Goal: Task Accomplishment & Management: Manage account settings

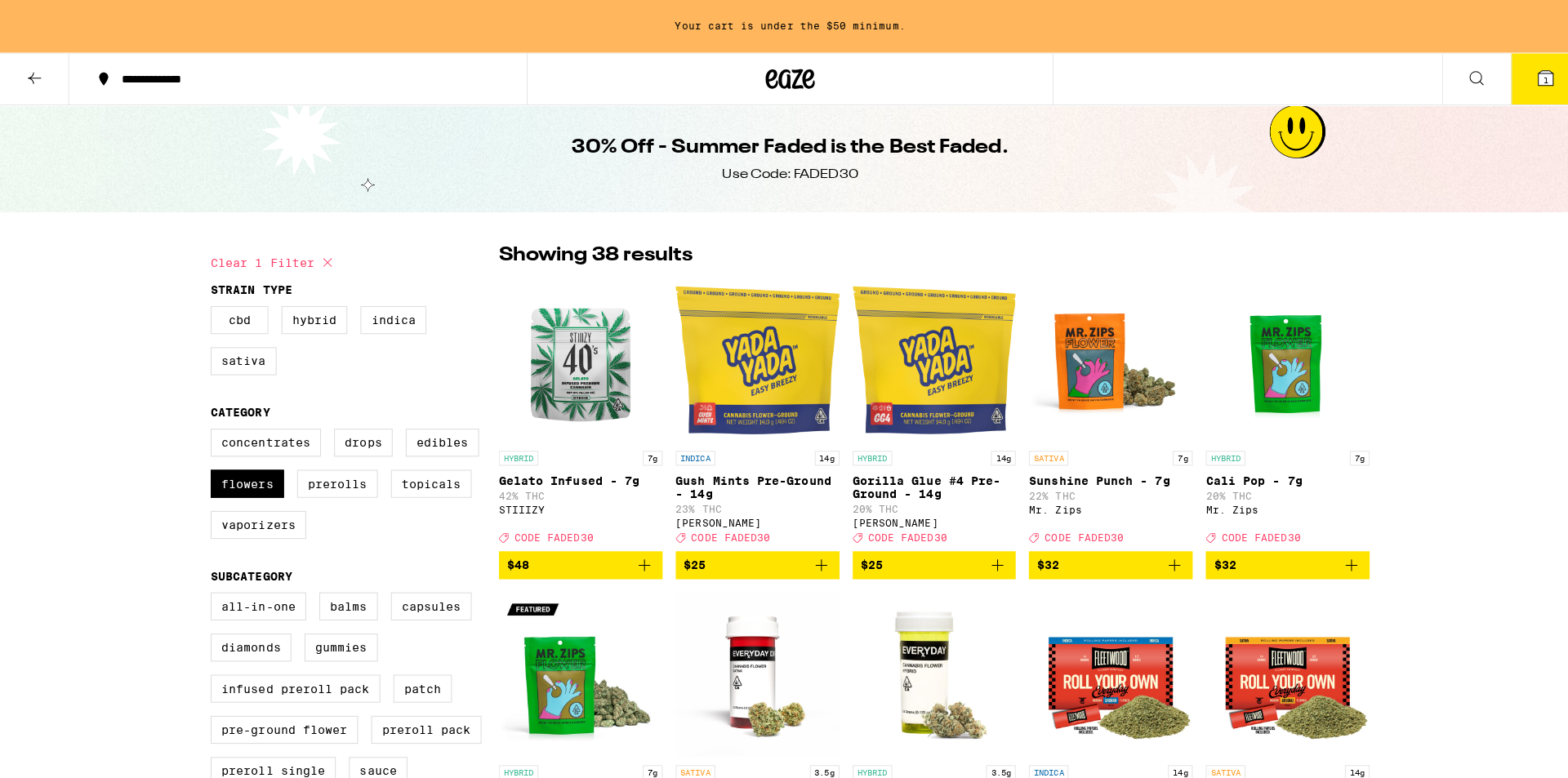
scroll to position [1463, 0]
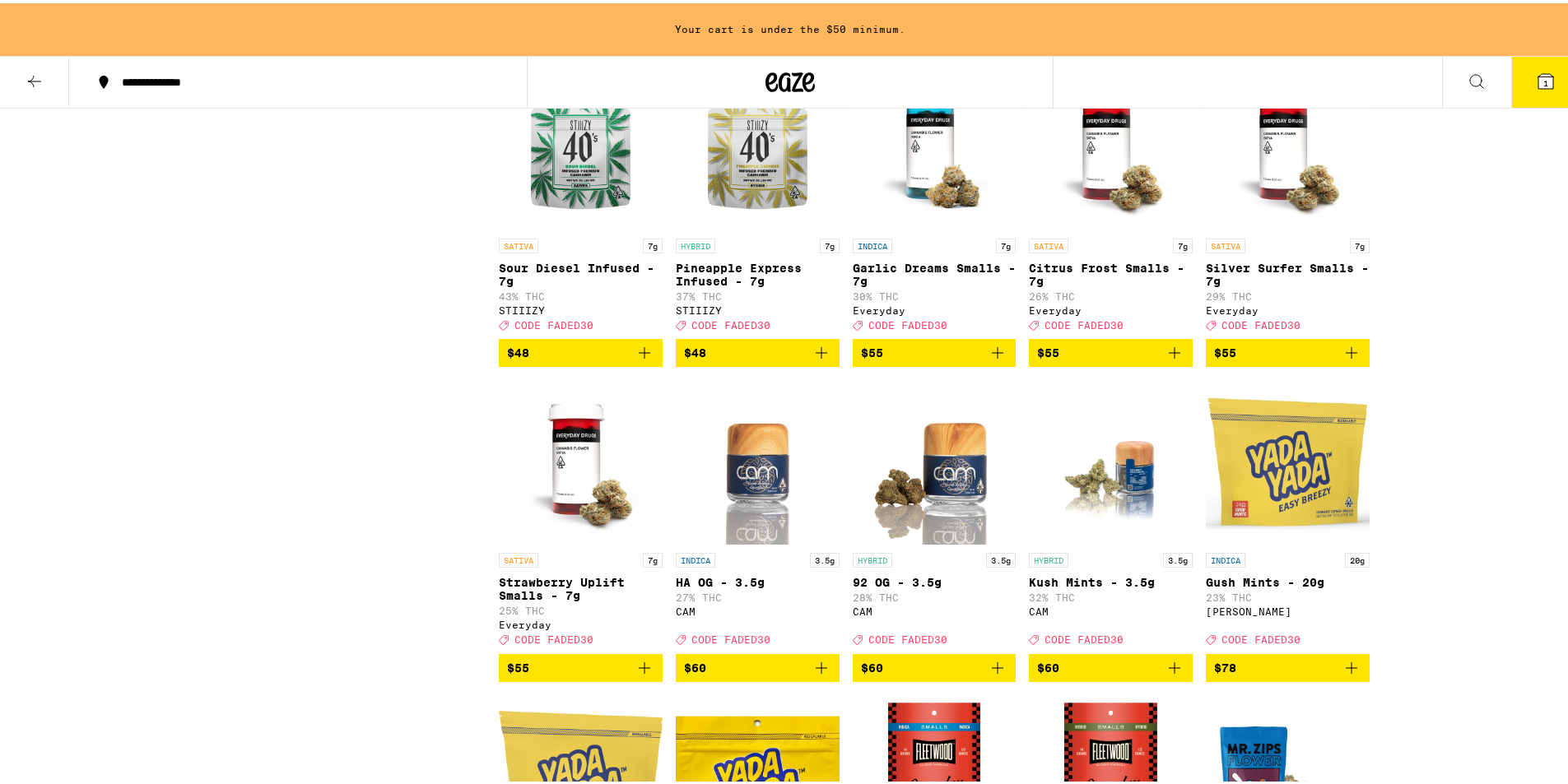
click at [1543, 76] on span "1" at bounding box center [1545, 80] width 5 height 10
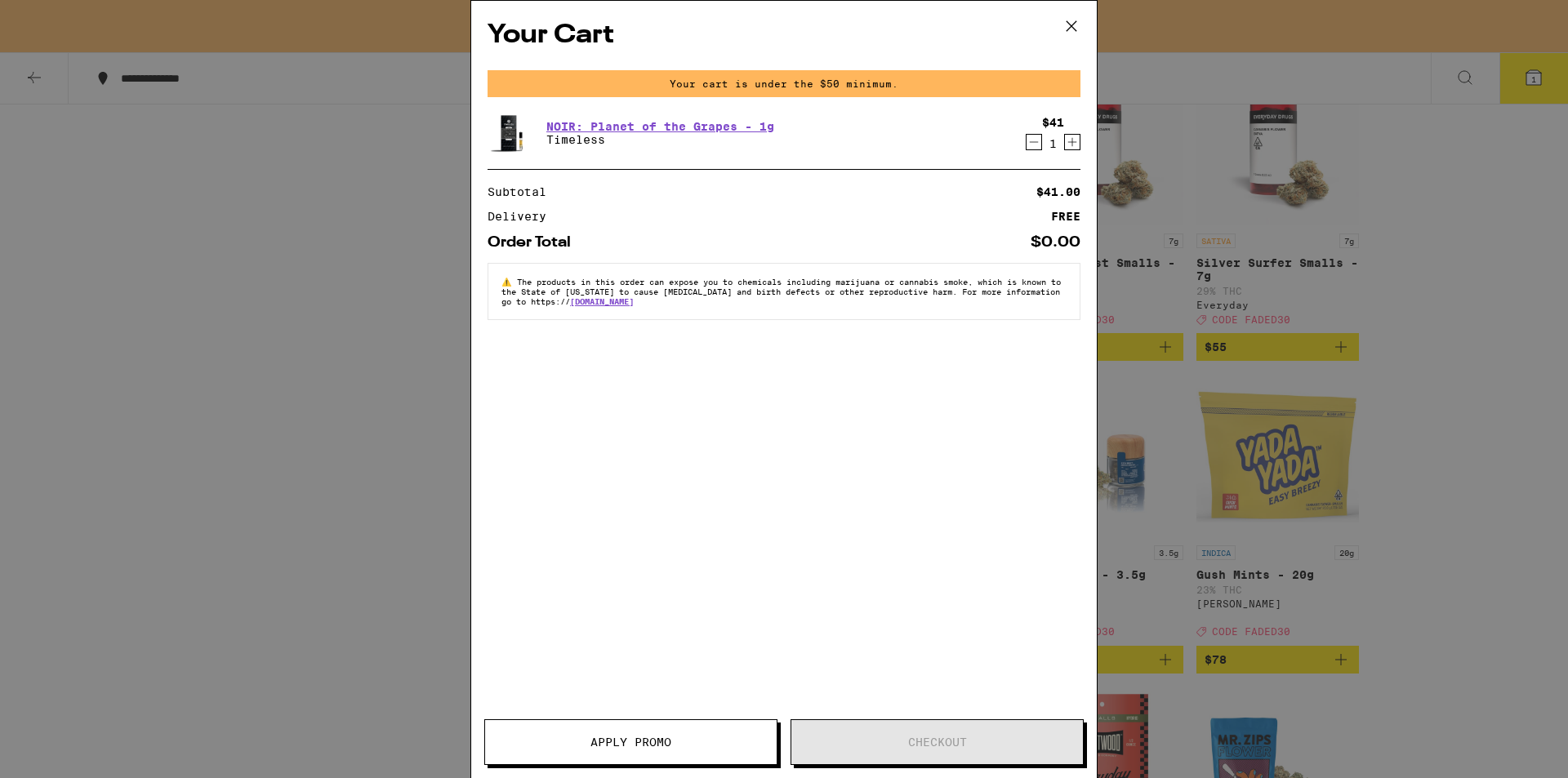
click at [1032, 147] on icon "Decrement" at bounding box center [1034, 141] width 15 height 20
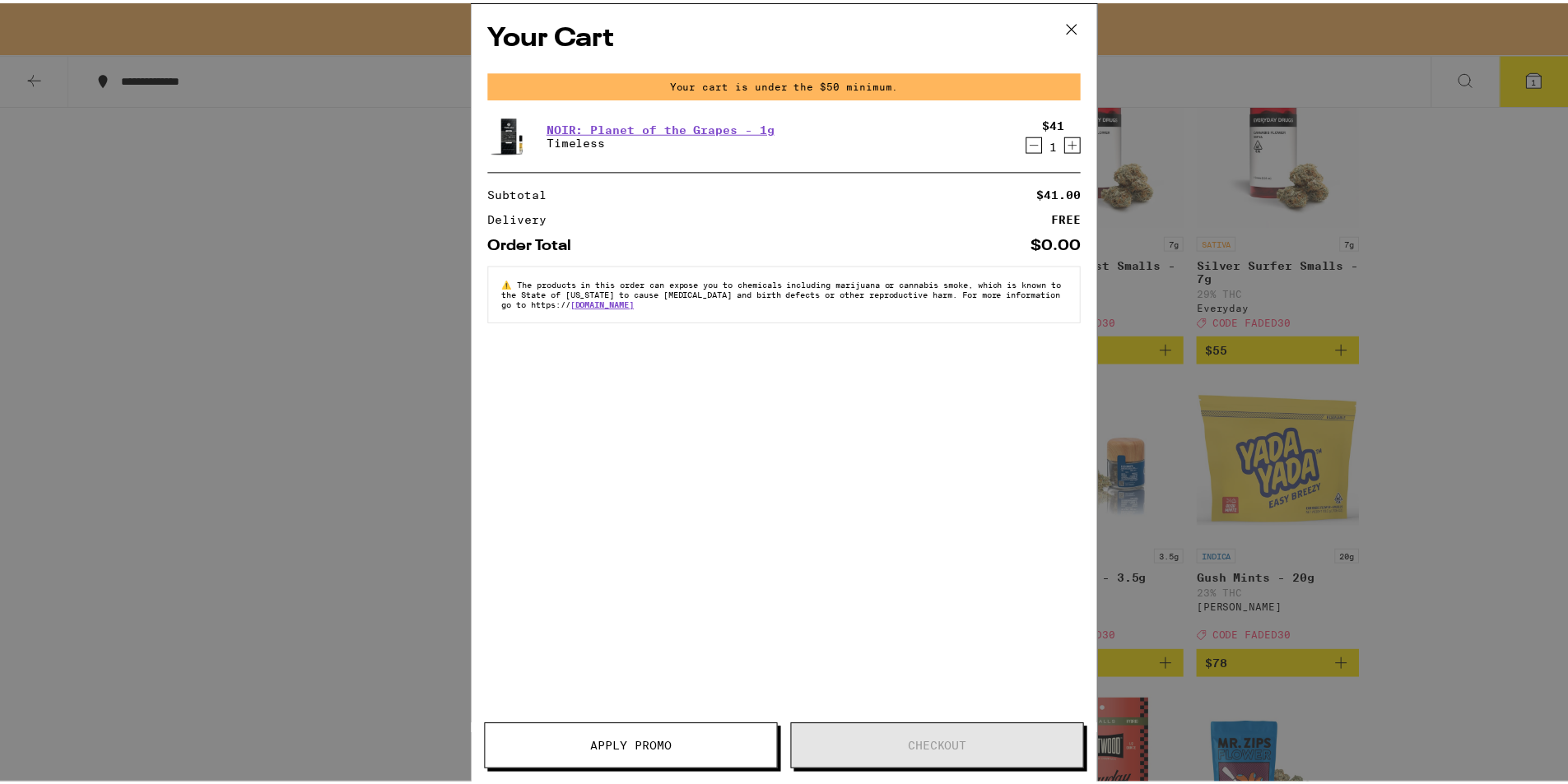
scroll to position [1422, 0]
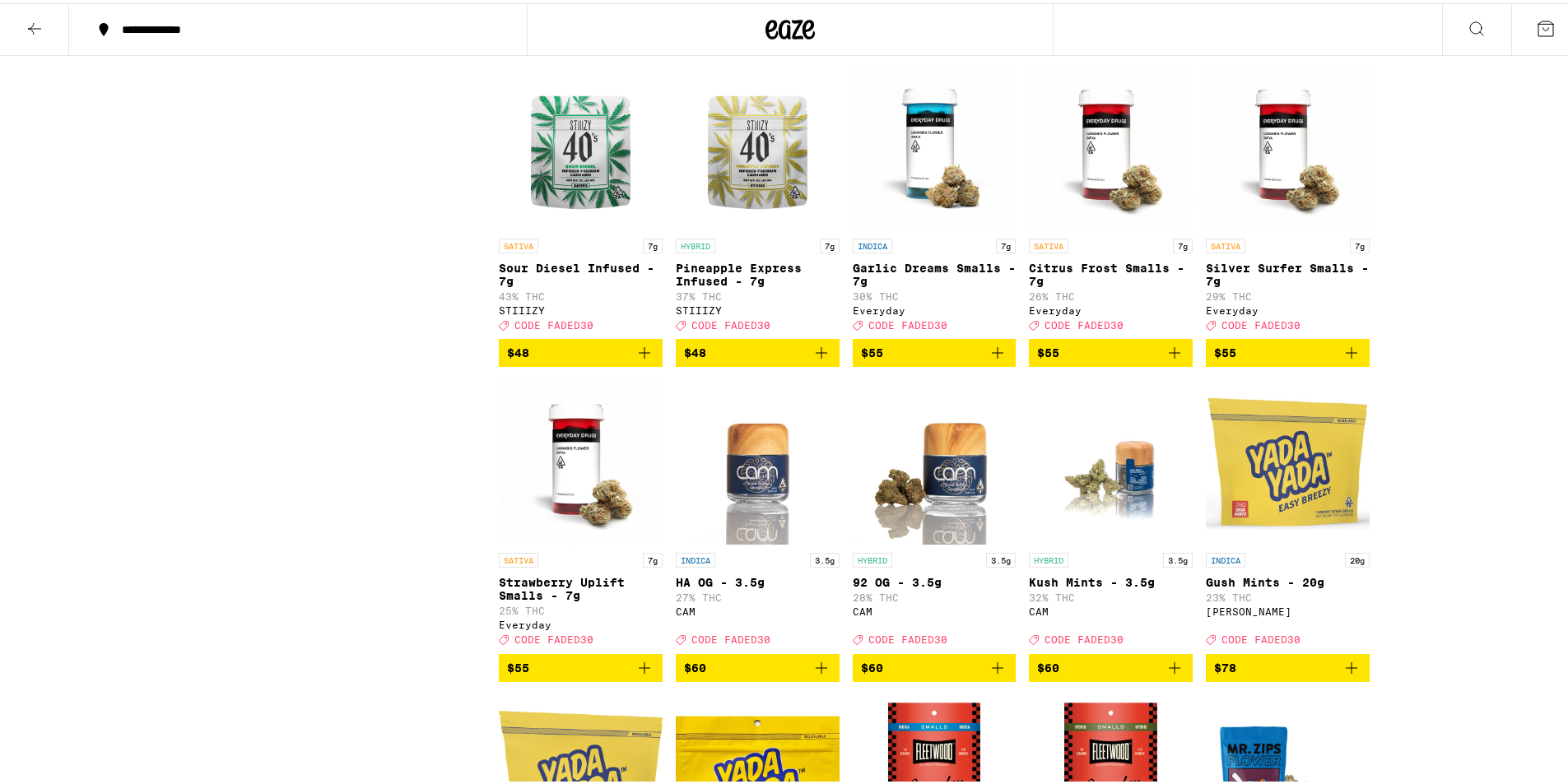
click at [752, 33] on div at bounding box center [790, 26] width 526 height 52
click at [780, 15] on icon at bounding box center [790, 26] width 49 height 29
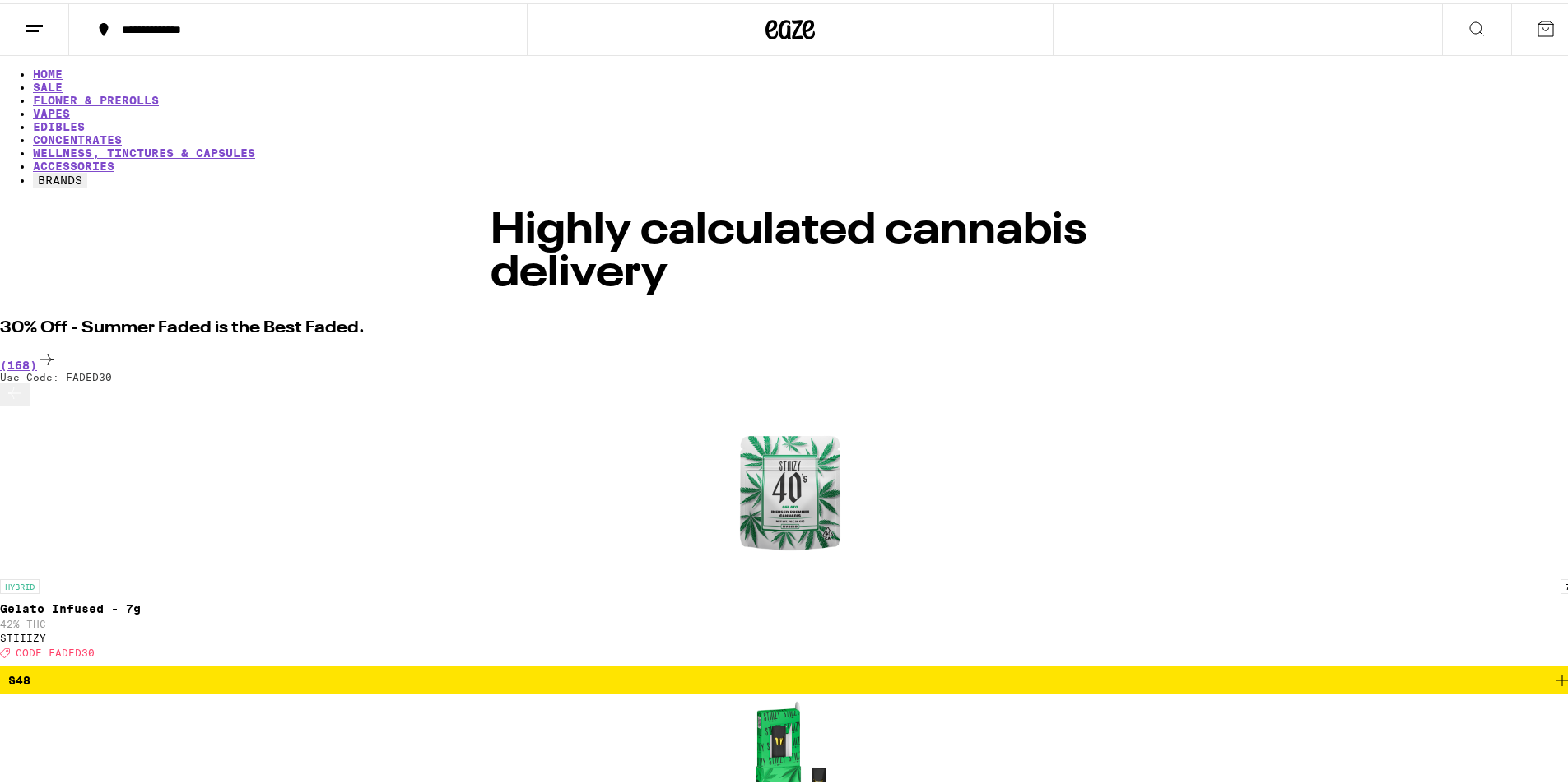
click at [34, 20] on icon at bounding box center [34, 25] width 20 height 20
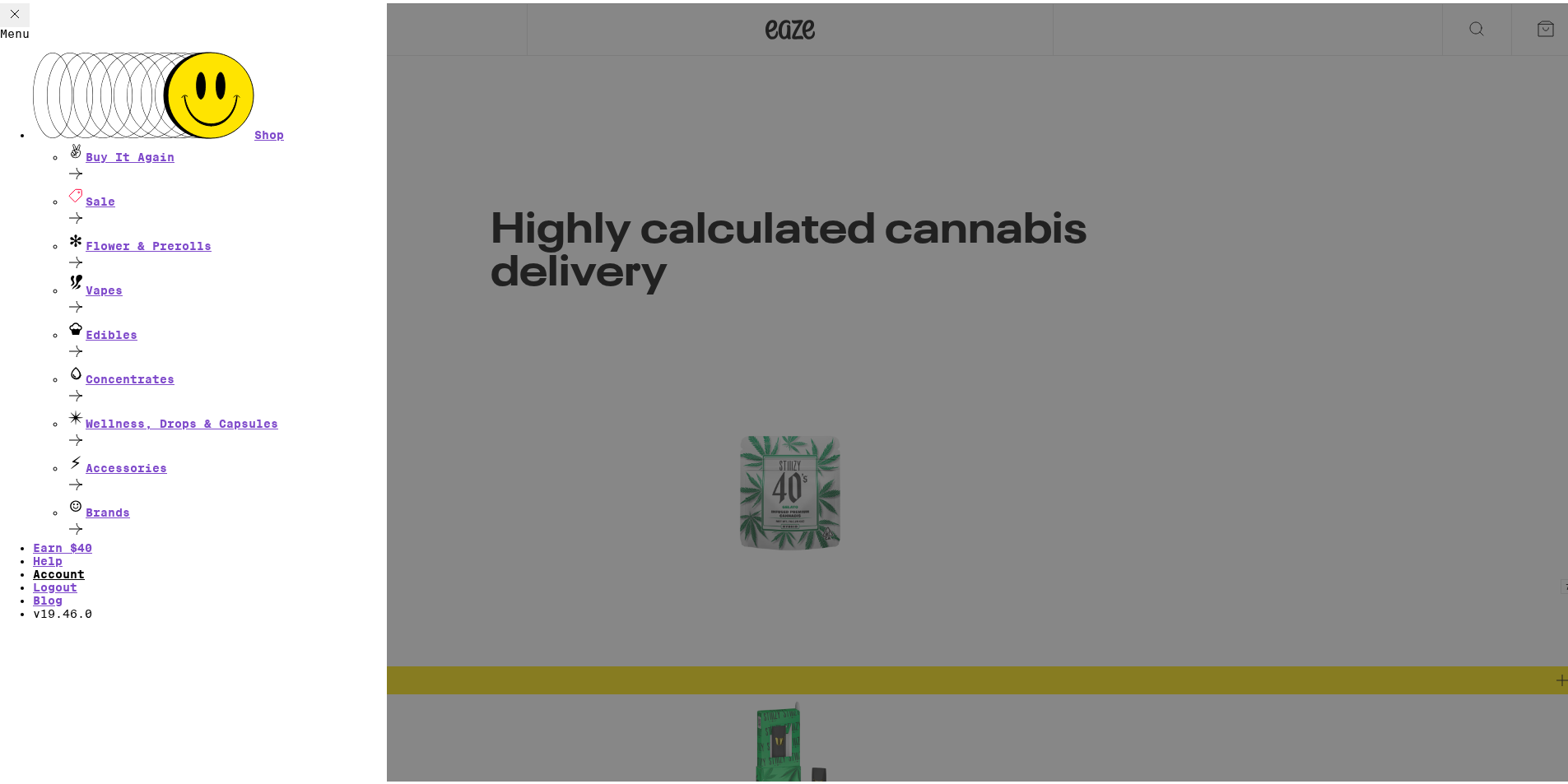
click at [85, 564] on link "Account" at bounding box center [59, 571] width 52 height 13
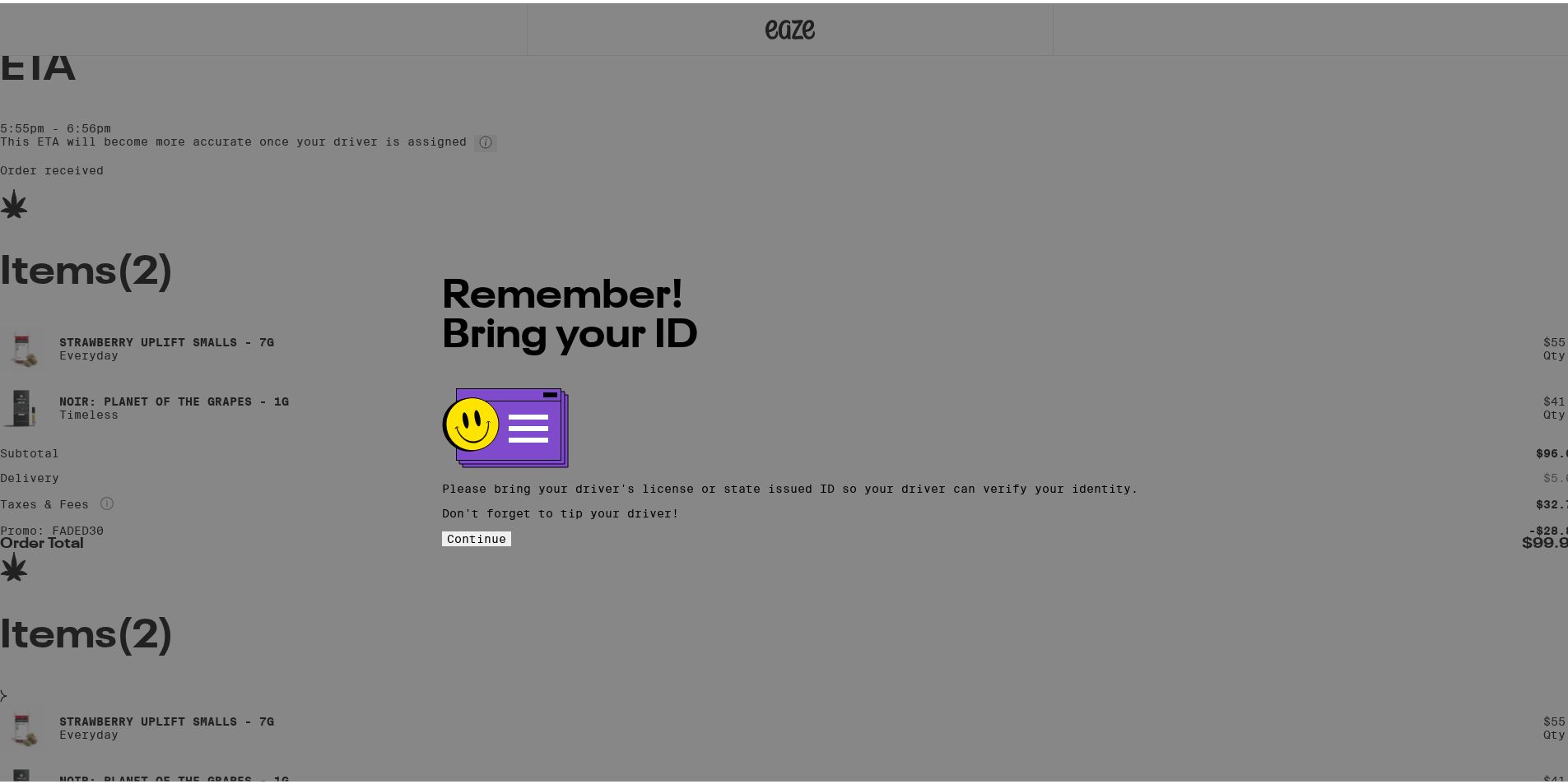
click at [354, 329] on div "Remember! Bring your ID Please bring your driver's license or state issued ID s…" at bounding box center [790, 392] width 1580 height 784
